Goal: Task Accomplishment & Management: Use online tool/utility

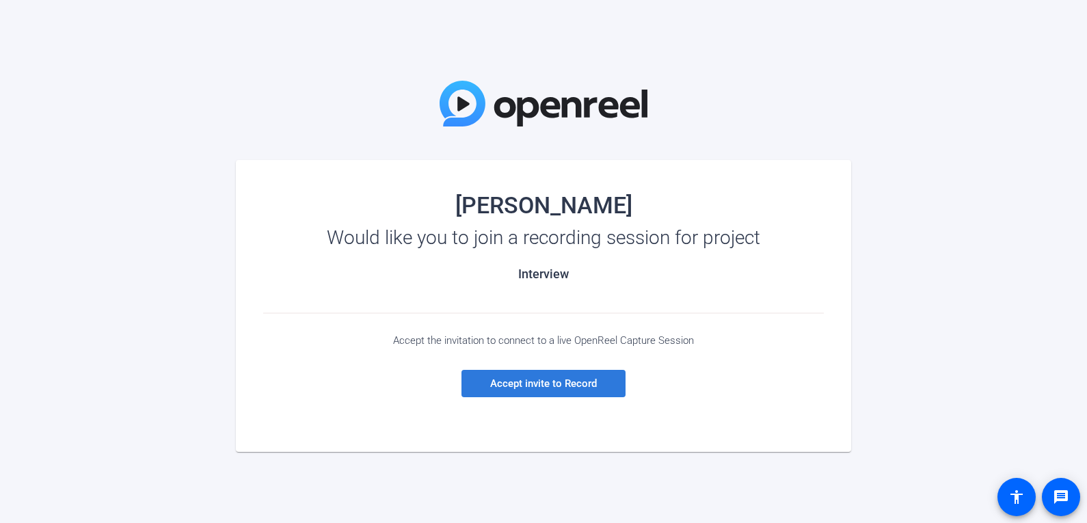
click at [536, 388] on span "Accept invite to Record" at bounding box center [543, 383] width 107 height 12
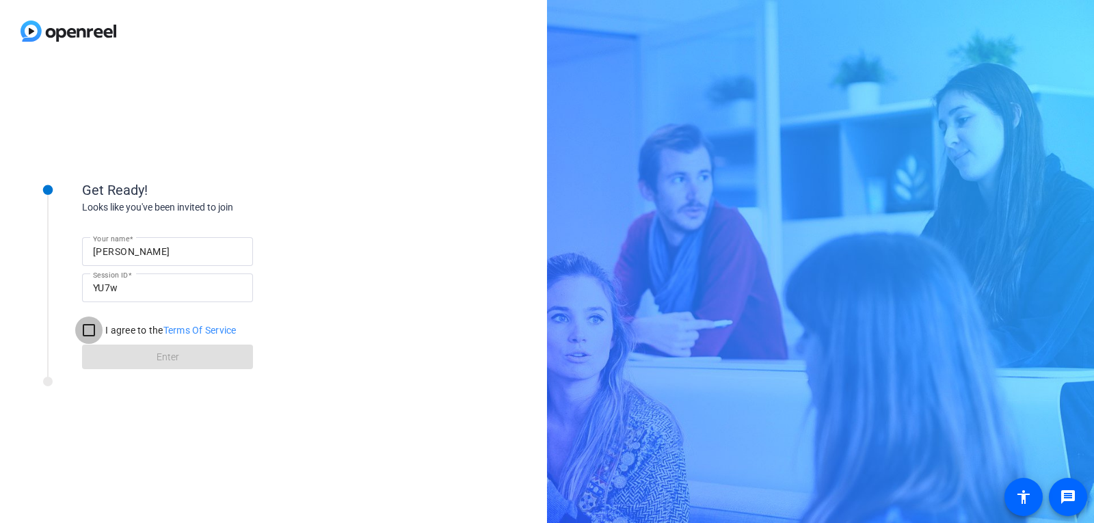
click at [90, 328] on input "I agree to the Terms Of Service" at bounding box center [88, 330] width 27 height 27
checkbox input "true"
click at [157, 354] on span "Enter" at bounding box center [168, 357] width 23 height 14
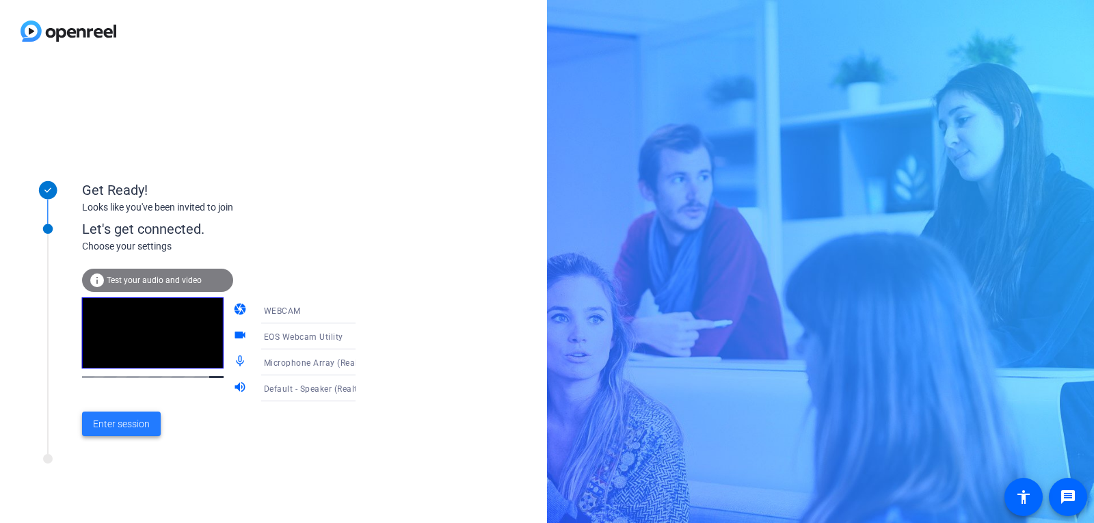
click at [114, 423] on span "Enter session" at bounding box center [121, 424] width 57 height 14
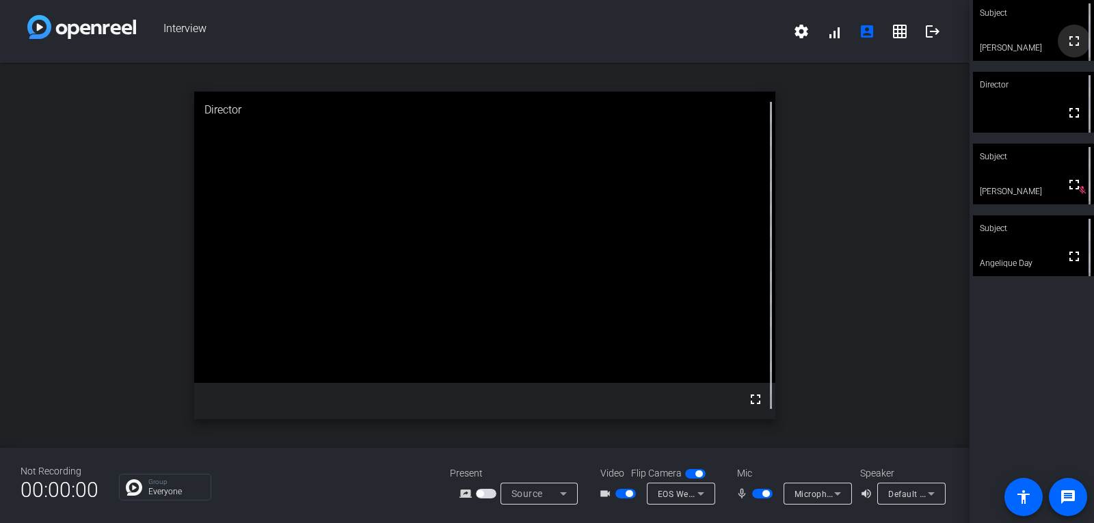
click at [1066, 44] on mat-icon "fullscreen" at bounding box center [1074, 41] width 16 height 16
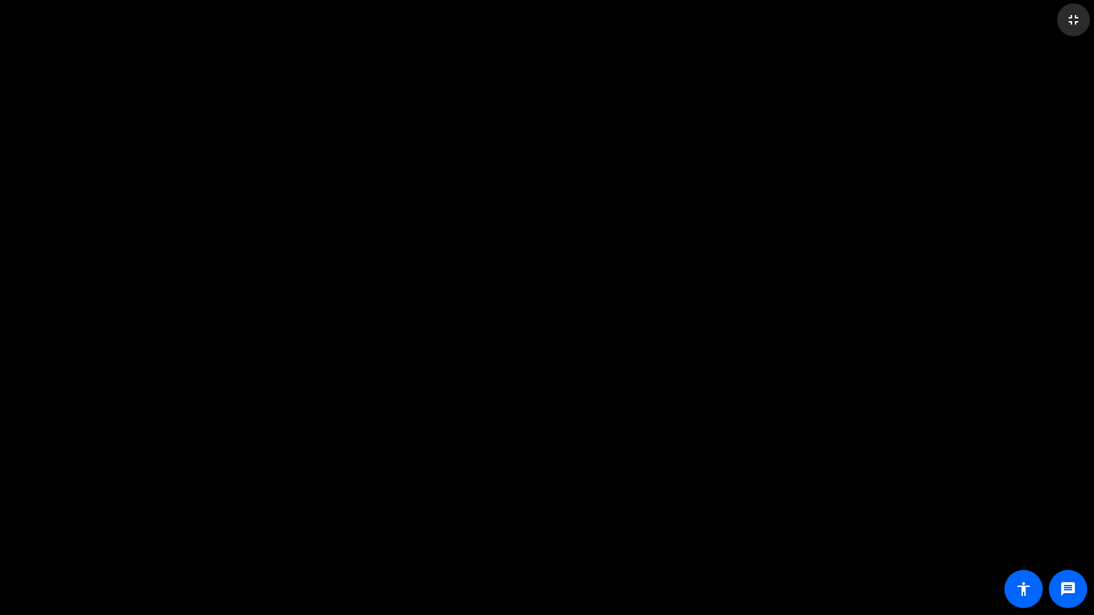
click at [1074, 19] on mat-icon "fullscreen_exit" at bounding box center [1073, 20] width 16 height 16
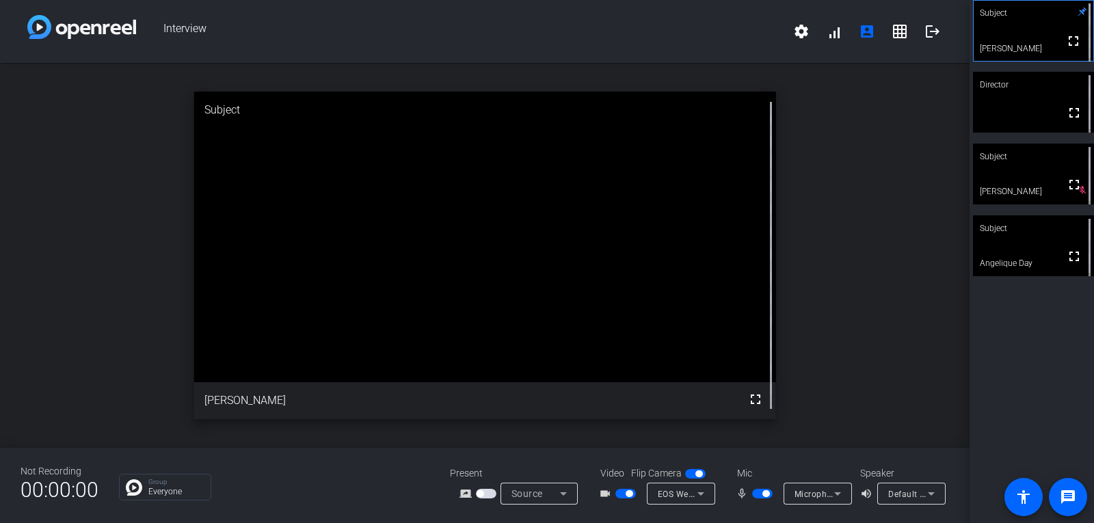
click at [482, 256] on video at bounding box center [485, 237] width 582 height 291
click at [324, 382] on video at bounding box center [485, 237] width 582 height 291
click at [630, 493] on span "button" at bounding box center [629, 493] width 7 height 7
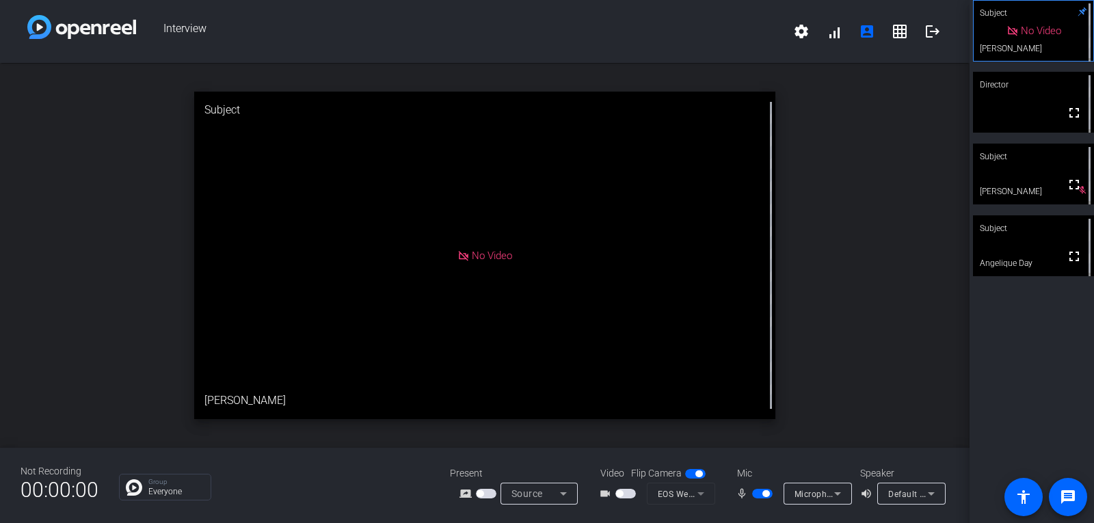
click at [700, 476] on span "button" at bounding box center [698, 473] width 7 height 7
click at [626, 494] on span "button" at bounding box center [625, 494] width 21 height 10
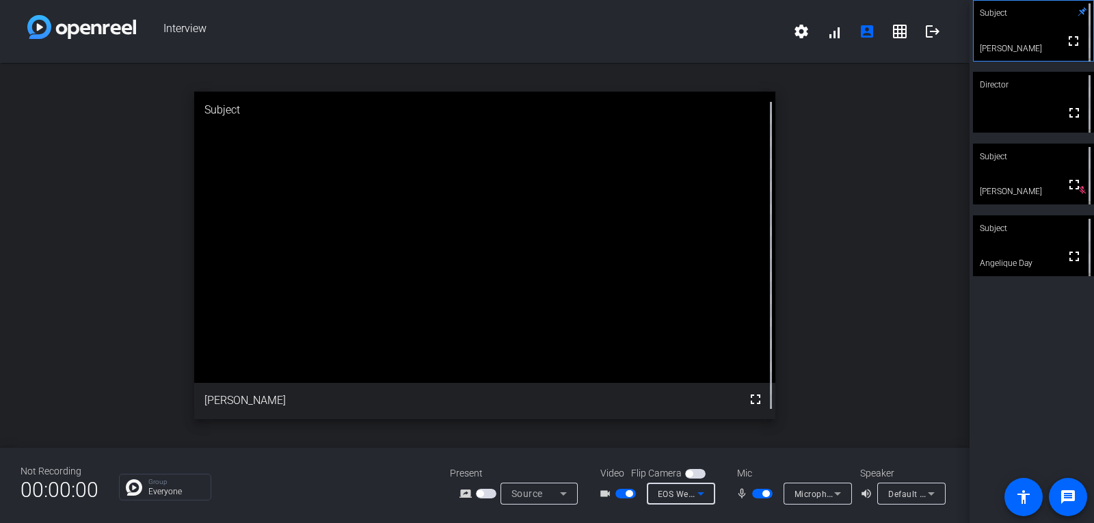
click at [700, 494] on icon at bounding box center [700, 493] width 7 height 3
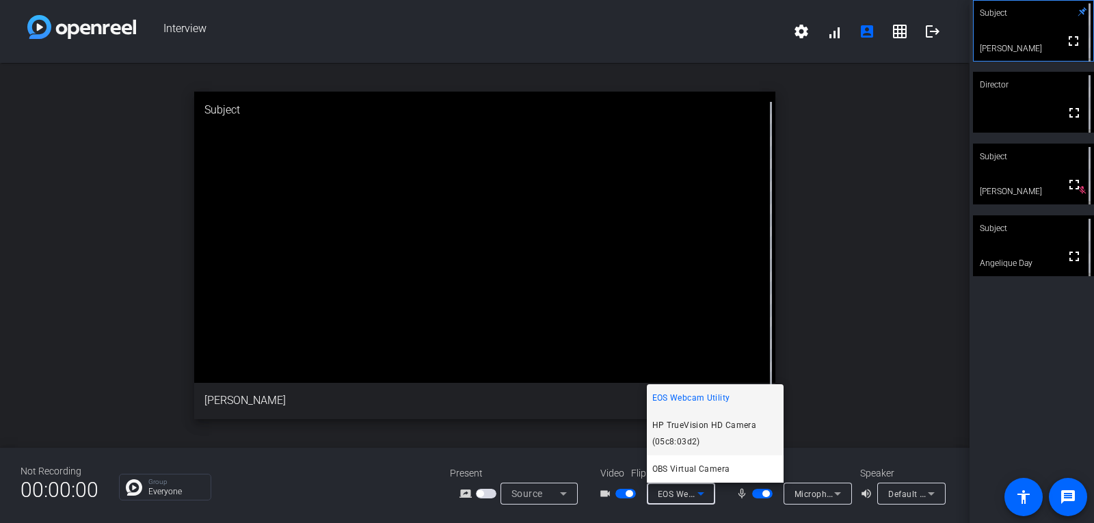
click at [701, 422] on span "HP TrueVision HD Camera (05c8:03d2)" at bounding box center [715, 433] width 126 height 33
